Goal: Navigation & Orientation: Find specific page/section

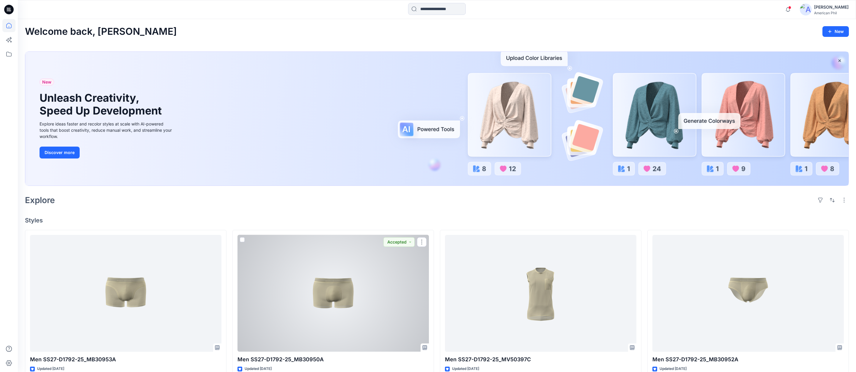
click at [341, 299] on div at bounding box center [334, 293] width 192 height 117
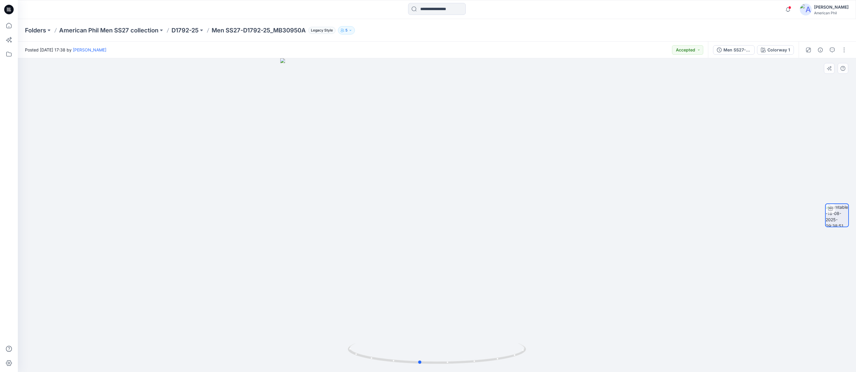
drag, startPoint x: 432, startPoint y: 362, endPoint x: 471, endPoint y: 329, distance: 50.4
click at [415, 360] on icon at bounding box center [438, 354] width 180 height 22
click at [429, 362] on icon at bounding box center [438, 354] width 180 height 22
click at [108, 29] on p "American Phil Men SS27 collection" at bounding box center [108, 30] width 99 height 8
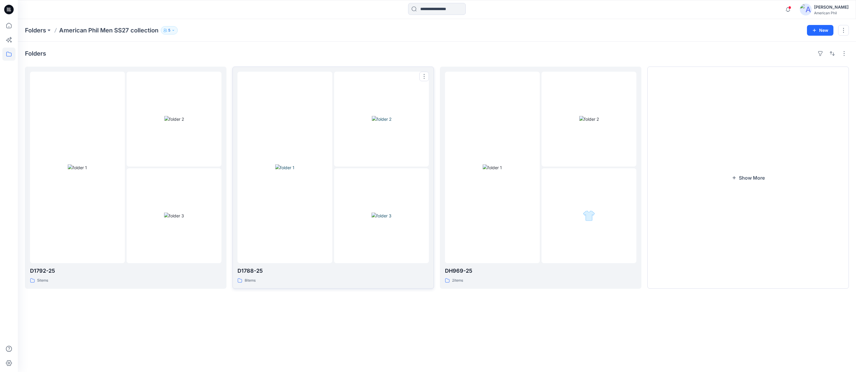
click at [381, 116] on img at bounding box center [382, 119] width 20 height 6
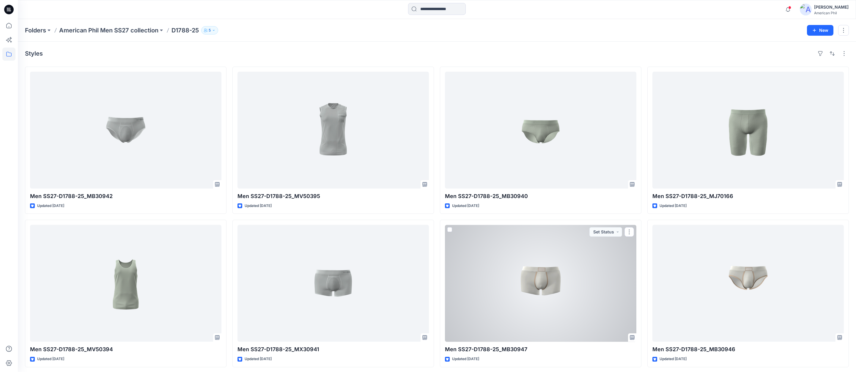
click at [545, 283] on div at bounding box center [541, 283] width 192 height 117
